Goal: Book appointment/travel/reservation

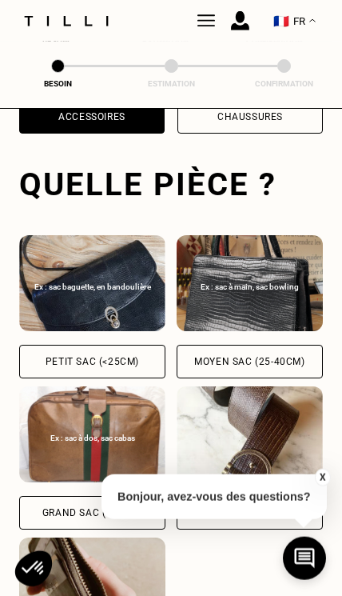
scroll to position [521, 0]
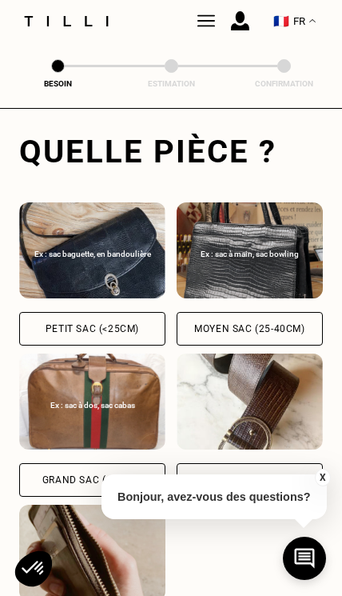
click at [132, 489] on div "Grand sac (>40cm)" at bounding box center [92, 480] width 146 height 34
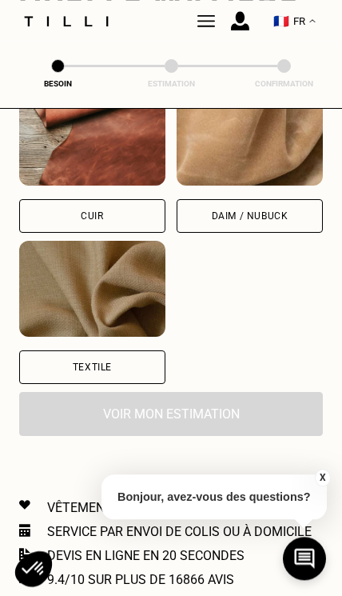
scroll to position [1217, 0]
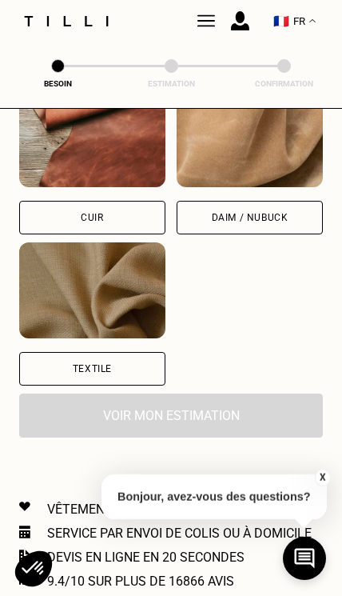
click at [136, 374] on div "Textile" at bounding box center [92, 369] width 146 height 34
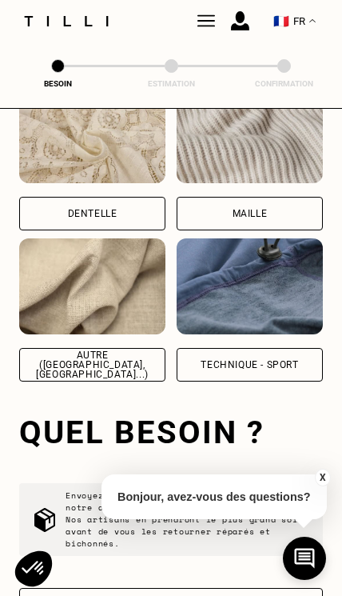
scroll to position [1734, 0]
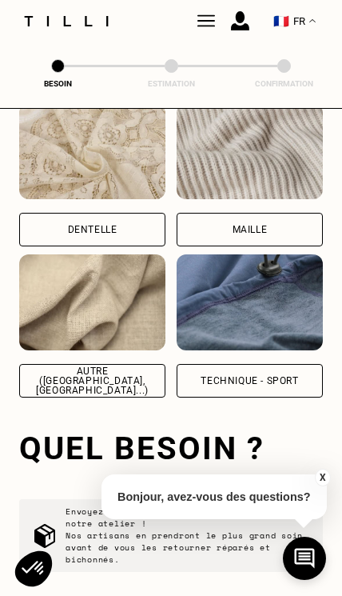
click at [287, 375] on div "Technique - Sport" at bounding box center [250, 381] width 146 height 34
select select "FR"
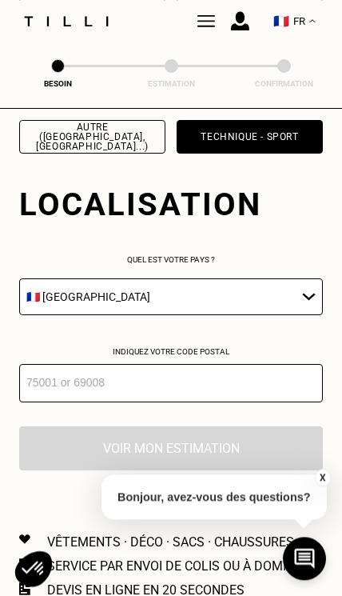
scroll to position [2033, 0]
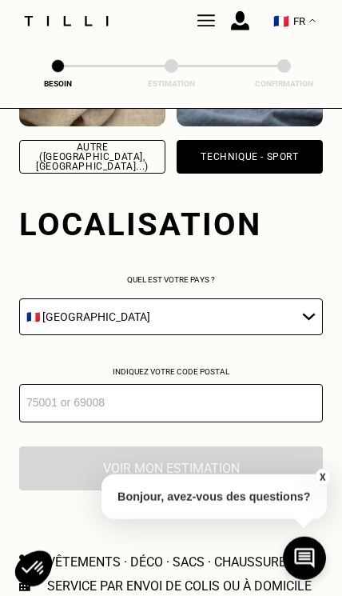
click at [204, 414] on input "number" at bounding box center [171, 403] width 304 height 38
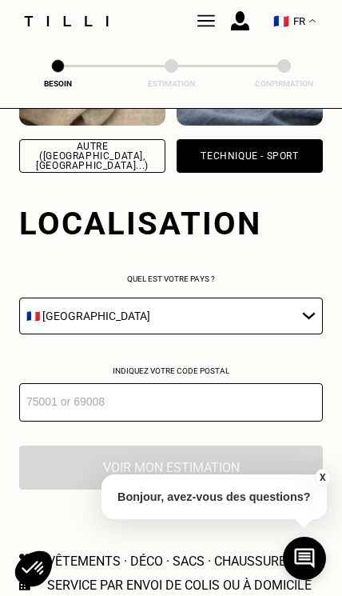
scroll to position [1958, 0]
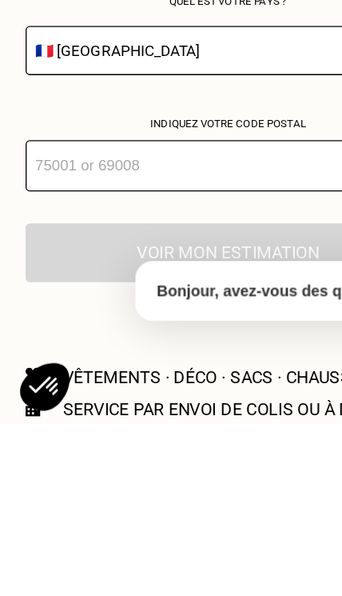
type input "33000"
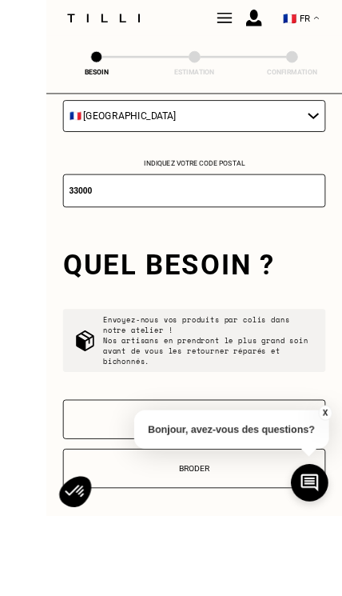
scroll to position [2238, 0]
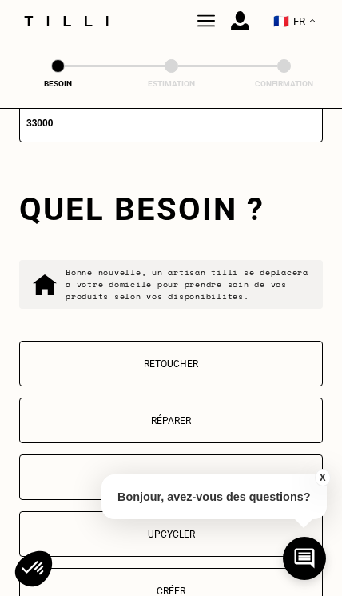
click at [256, 370] on p "Retoucher" at bounding box center [171, 363] width 286 height 11
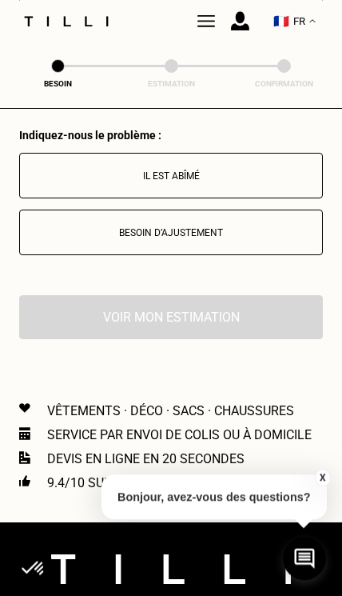
scroll to position [2766, 0]
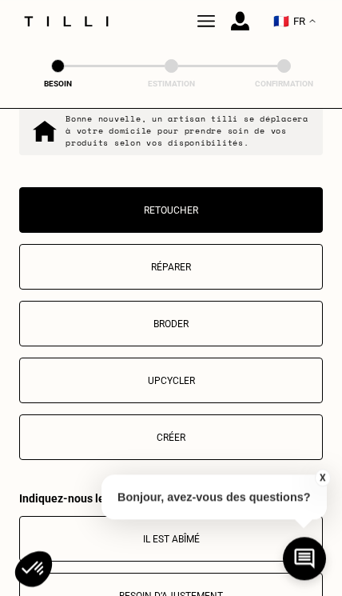
click at [255, 273] on p "Réparer" at bounding box center [171, 267] width 286 height 11
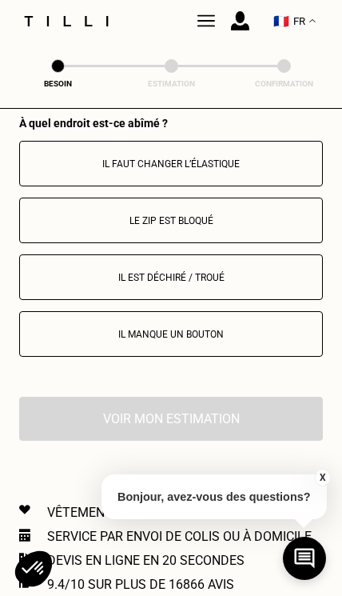
click at [253, 226] on p "Le zip est bloqué" at bounding box center [171, 220] width 286 height 11
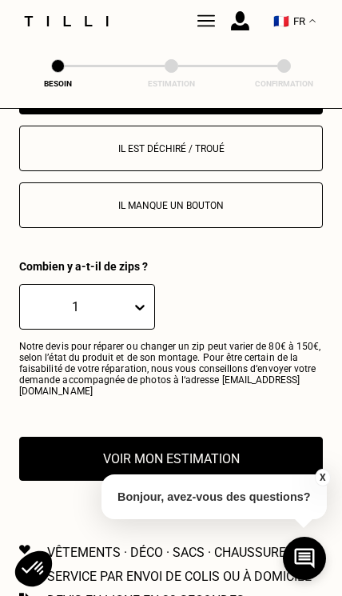
scroll to position [3039, 0]
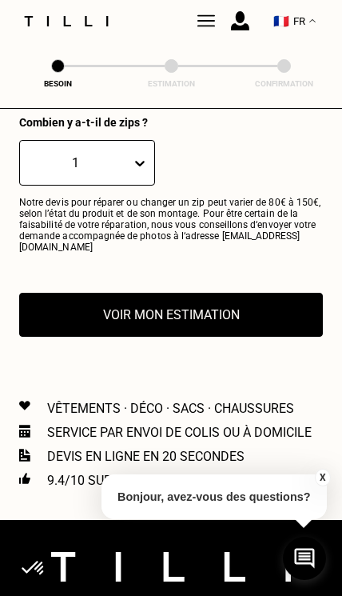
click at [253, 172] on div "1" at bounding box center [171, 163] width 304 height 46
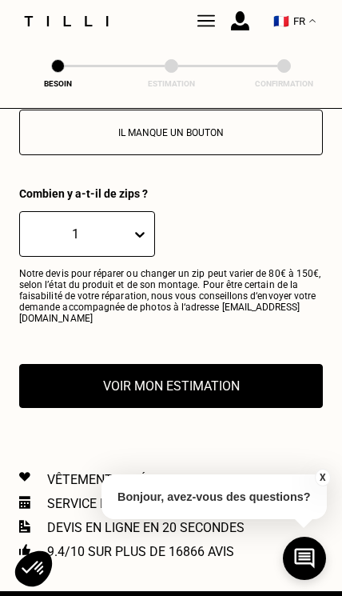
scroll to position [2974, 0]
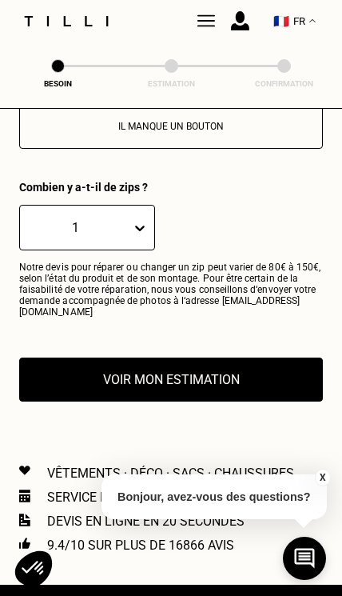
click at [265, 392] on button "Voir mon estimation" at bounding box center [171, 380] width 304 height 44
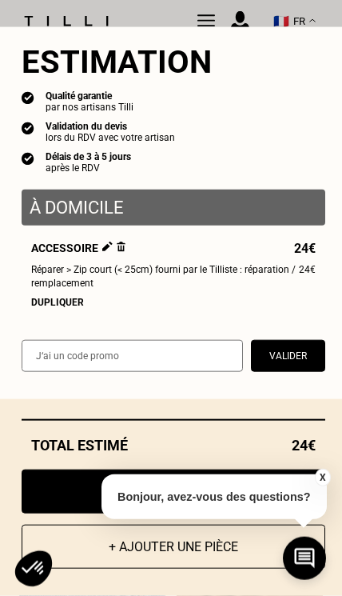
scroll to position [917, 0]
